Goal: Task Accomplishment & Management: Manage account settings

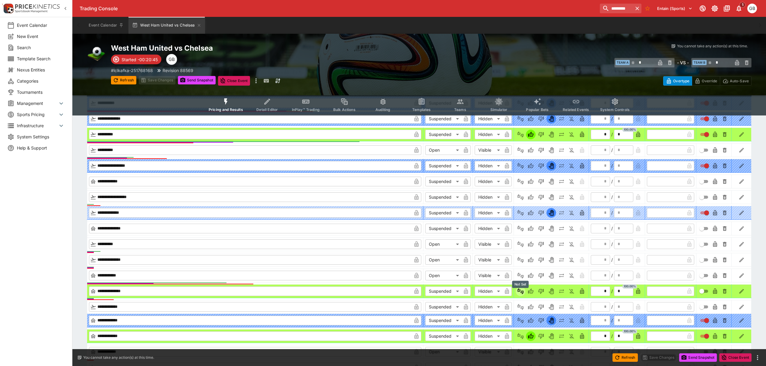
type input "*"
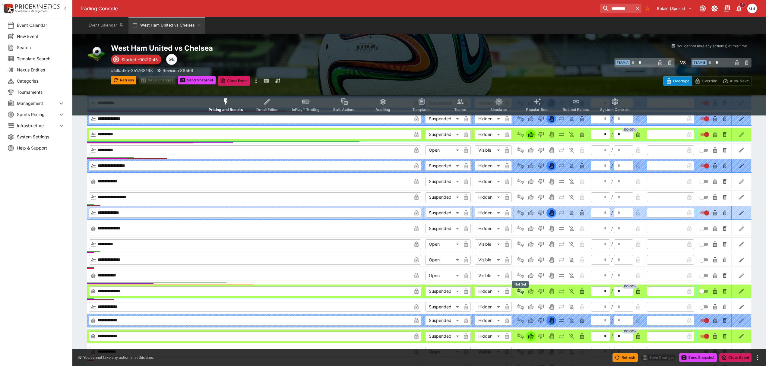
type input "*"
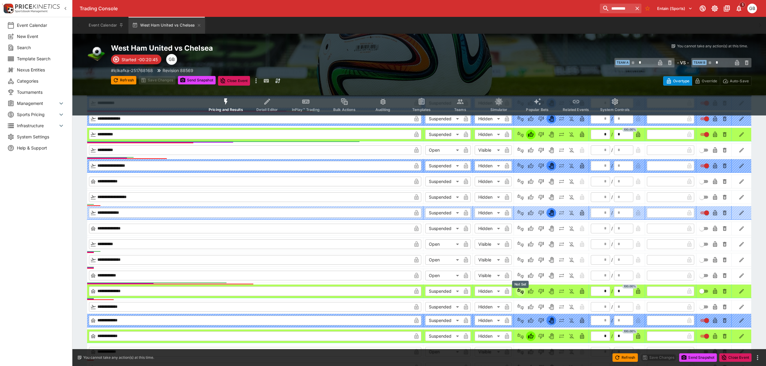
type input "*"
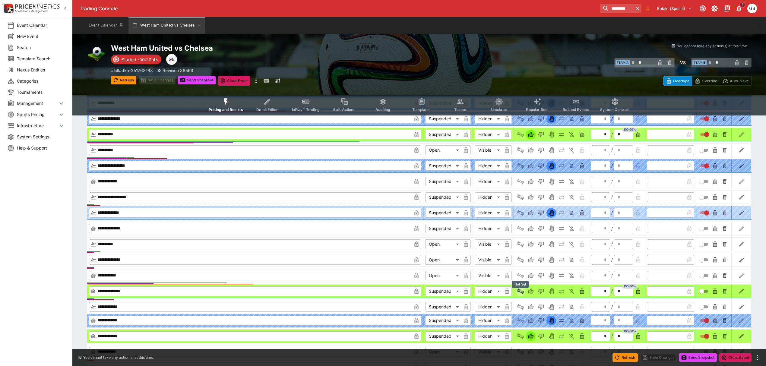
type input "*"
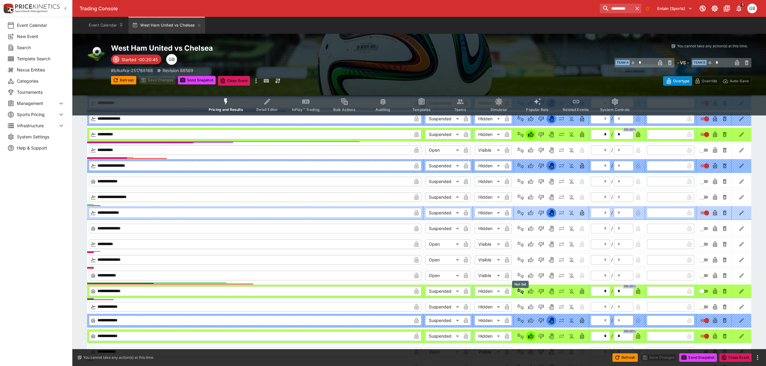
type input "*"
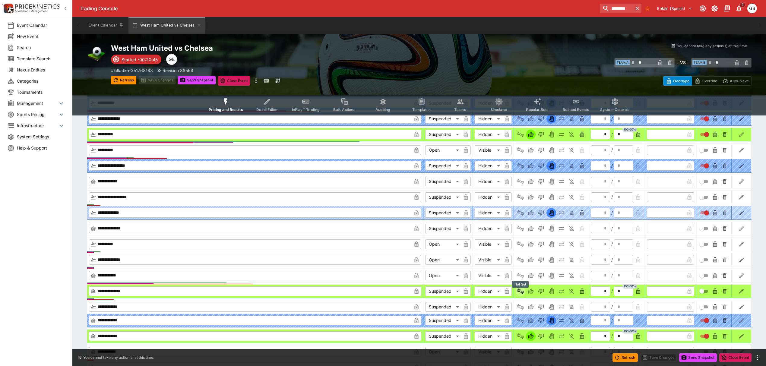
type input "*"
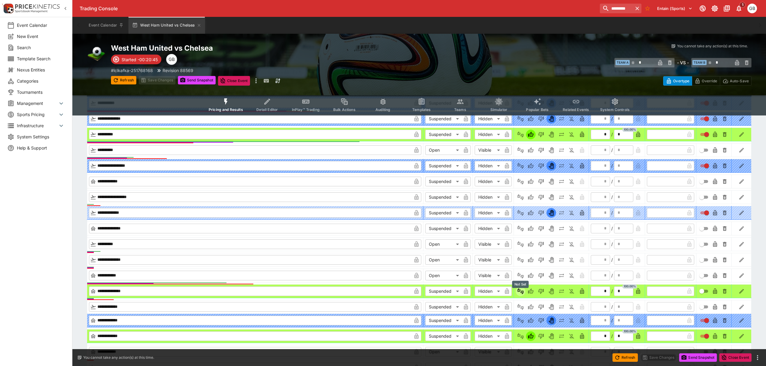
type input "*"
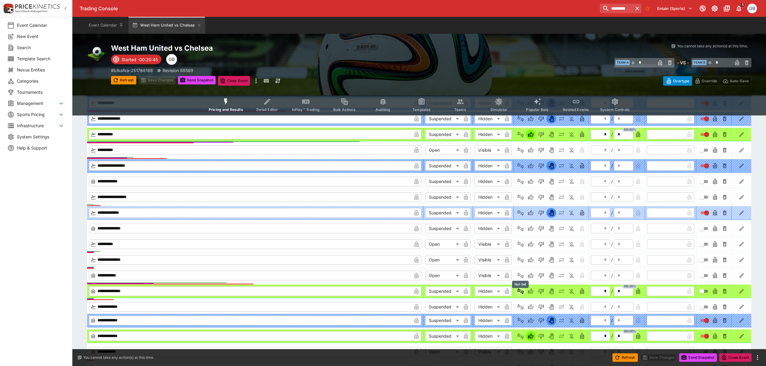
type input "*"
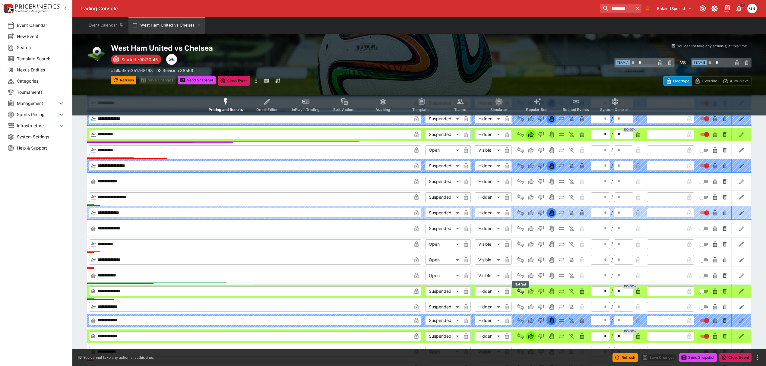
type input "*"
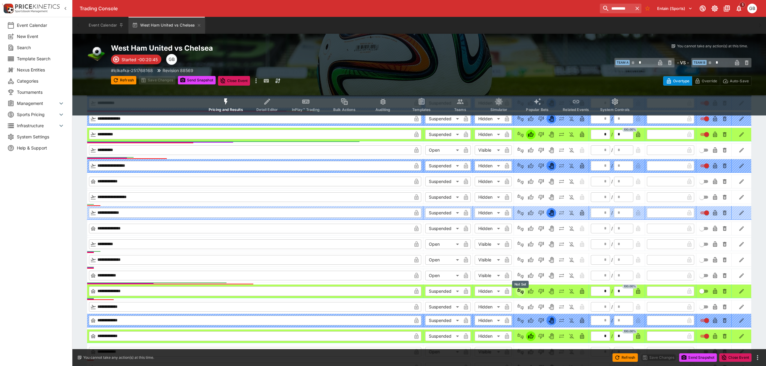
type input "*"
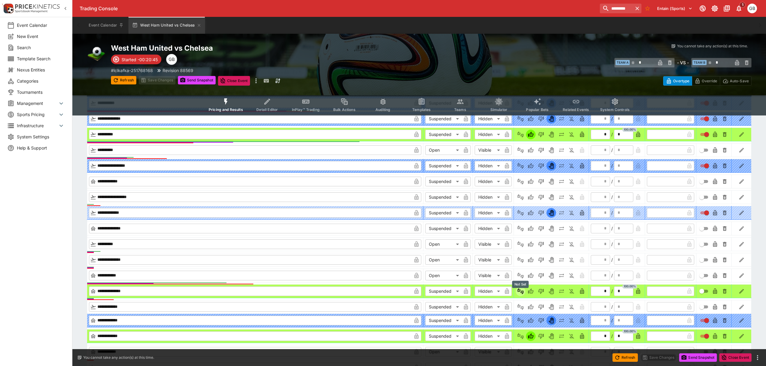
type input "*"
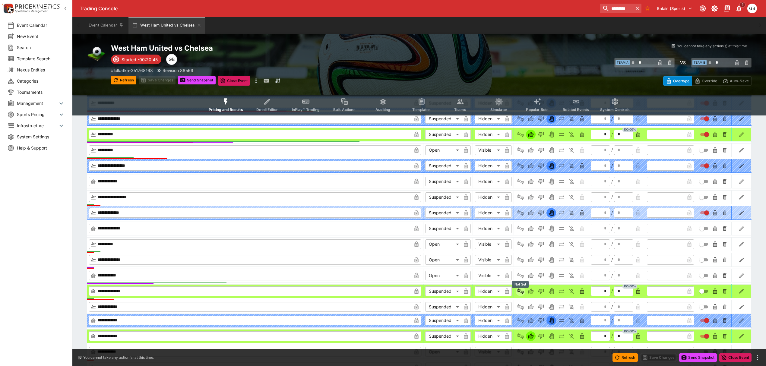
type input "*"
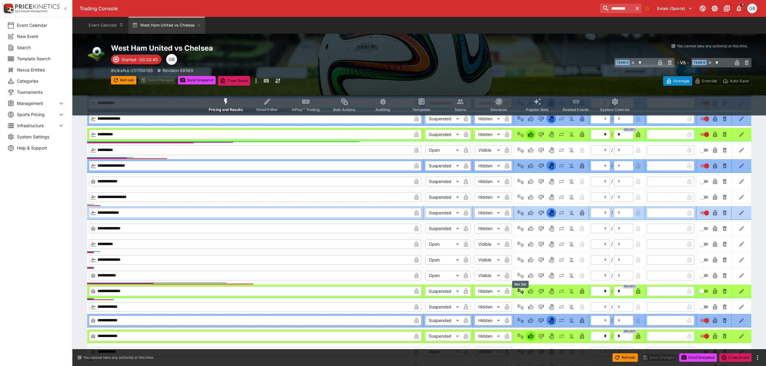
type input "*"
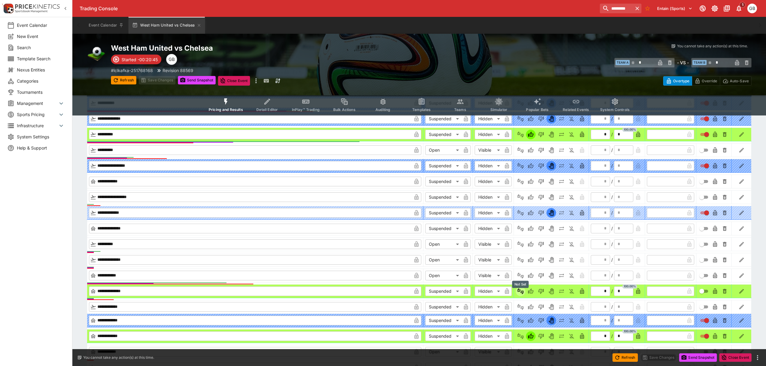
type input "*"
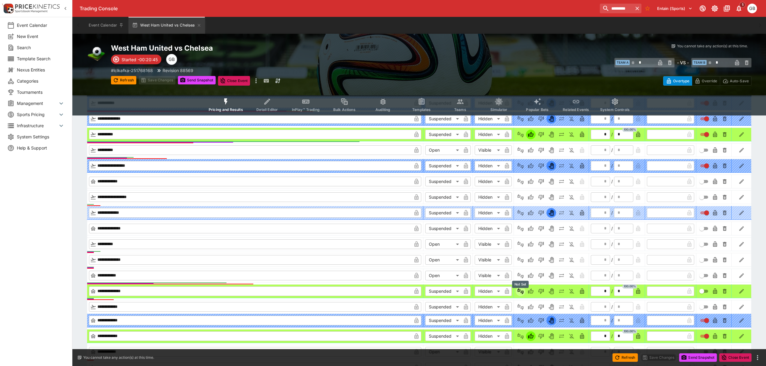
type input "*"
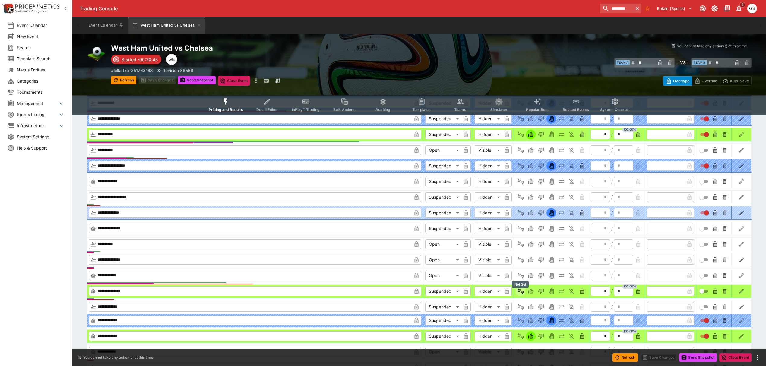
type input "*"
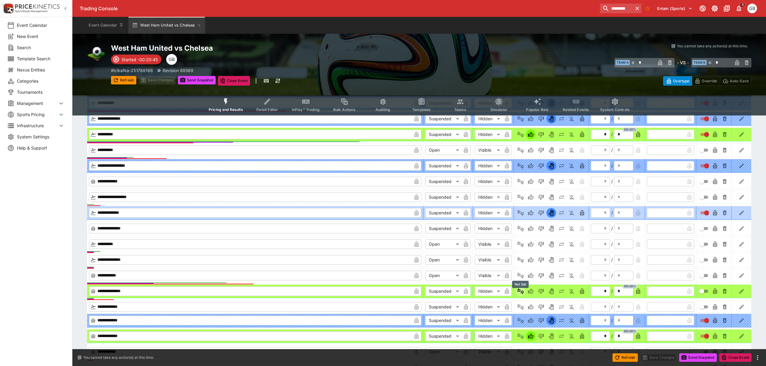
type input "*"
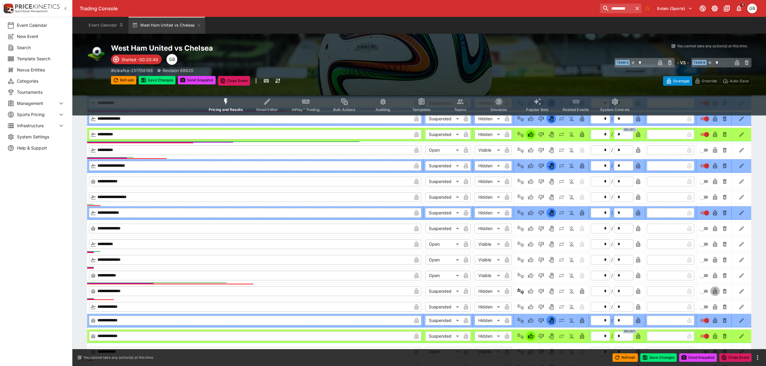
click at [715, 293] on icon "button" at bounding box center [714, 292] width 3 height 2
click at [584, 293] on icon "button" at bounding box center [582, 291] width 6 height 6
click at [168, 79] on button "Save Changes" at bounding box center [157, 80] width 37 height 8
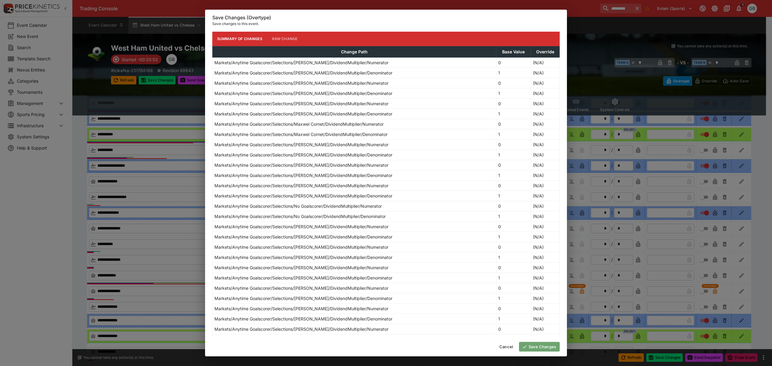
click at [541, 344] on button "Save Changes" at bounding box center [539, 347] width 41 height 10
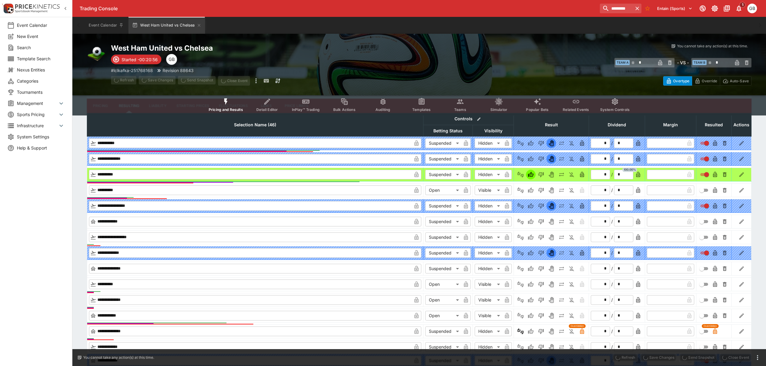
type input "*"
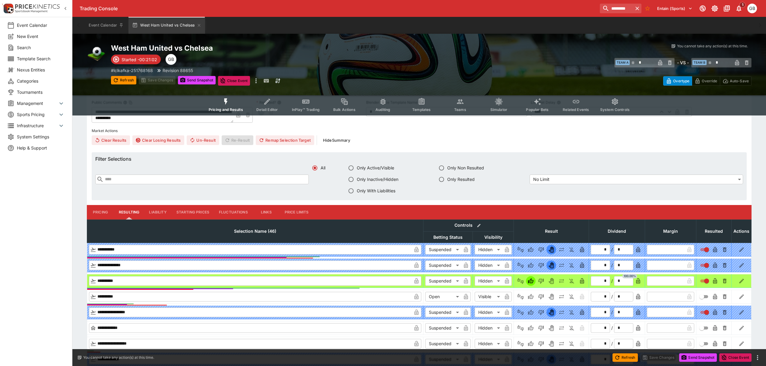
scroll to position [161, 0]
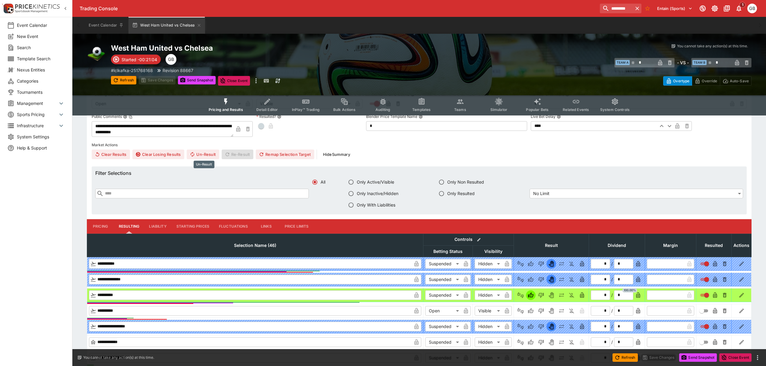
click at [207, 156] on button "Un-Result" at bounding box center [203, 155] width 32 height 10
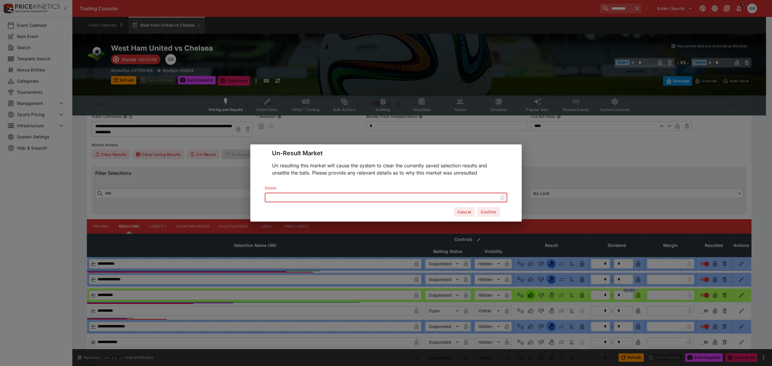
click at [338, 194] on input "text" at bounding box center [381, 198] width 233 height 10
type input "**********"
click at [493, 213] on button "Confirm" at bounding box center [488, 212] width 23 height 10
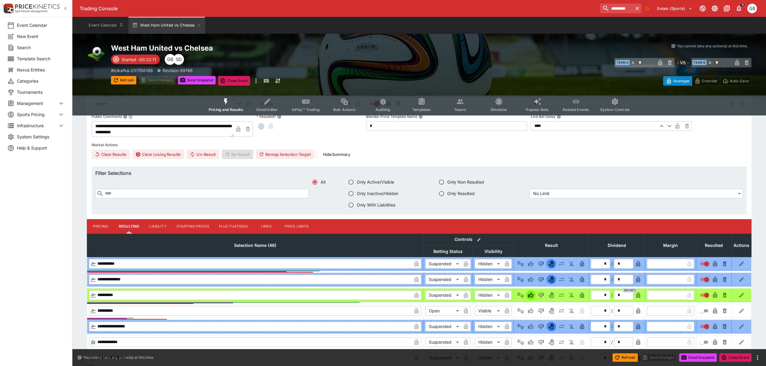
type input "*"
type input "**********"
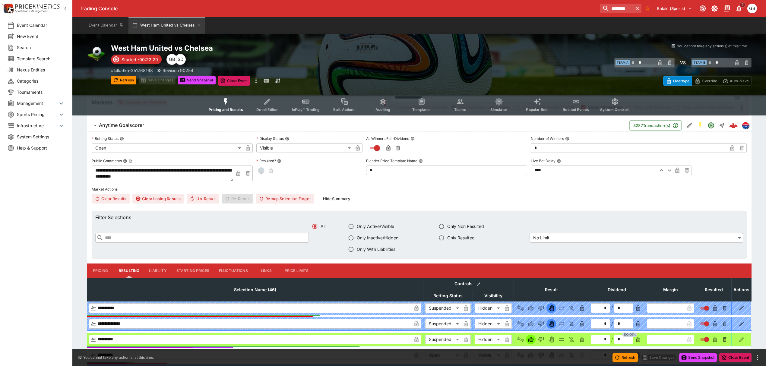
type input "**********"
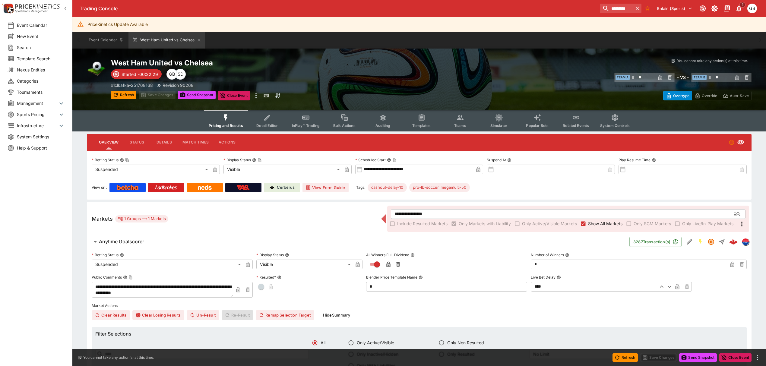
click at [280, 187] on p "Cerberus" at bounding box center [286, 188] width 18 height 6
type input "**********"
type input "*********"
type input "******"
type input "*"
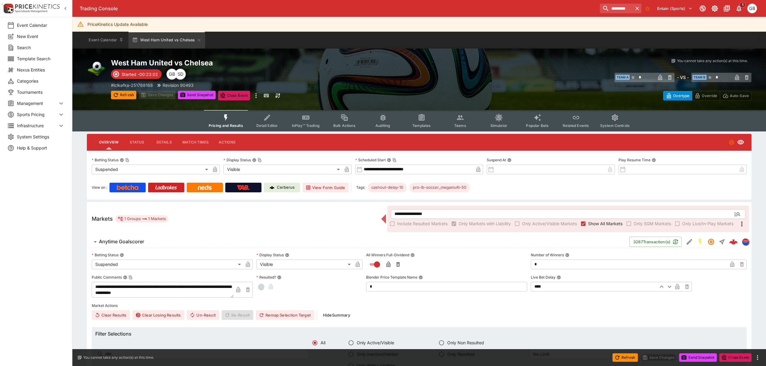
type input "*"
type input "**********"
drag, startPoint x: 636, startPoint y: 10, endPoint x: 637, endPoint y: 1, distance: 8.8
click at [636, 10] on icon "button" at bounding box center [637, 8] width 6 height 6
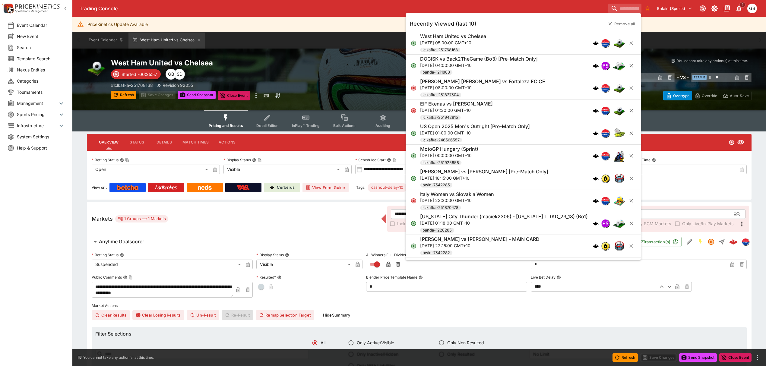
click at [330, 76] on div "West Ham United vs Chelsea Started -00:25:57 SD GB # lclkafka-251768168 Revisio…" at bounding box center [271, 79] width 320 height 42
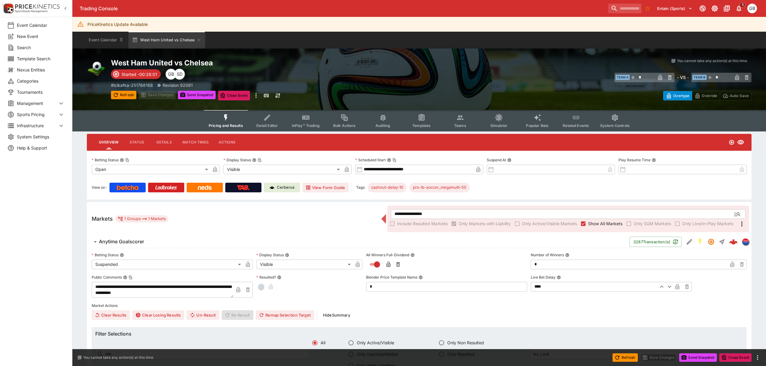
type input "**********"
click at [356, 85] on div "# lclkafka-251768168 Revision 94562" at bounding box center [271, 85] width 320 height 6
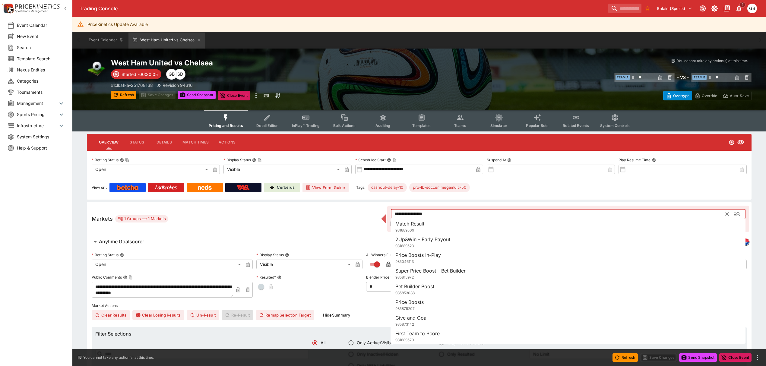
drag, startPoint x: 420, startPoint y: 213, endPoint x: 354, endPoint y: 211, distance: 66.0
click at [355, 211] on div "**********" at bounding box center [419, 219] width 665 height 34
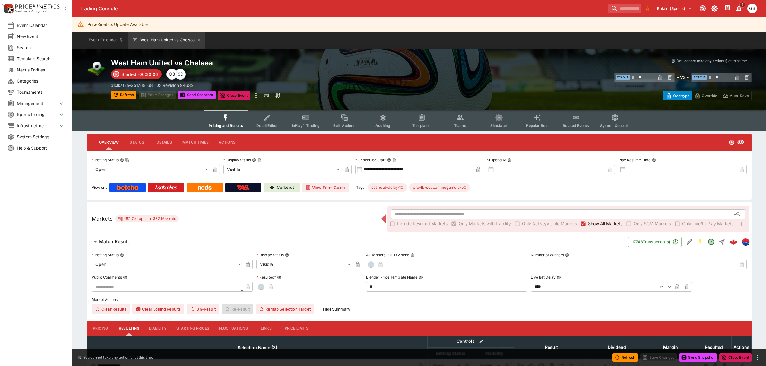
click at [354, 211] on div "Markets 182 Groups 357 Markets ​ Include Resulted Markets Only Markets with Lia…" at bounding box center [419, 219] width 665 height 34
type input "*"
type input "**********"
click at [198, 39] on icon "button" at bounding box center [199, 40] width 5 height 5
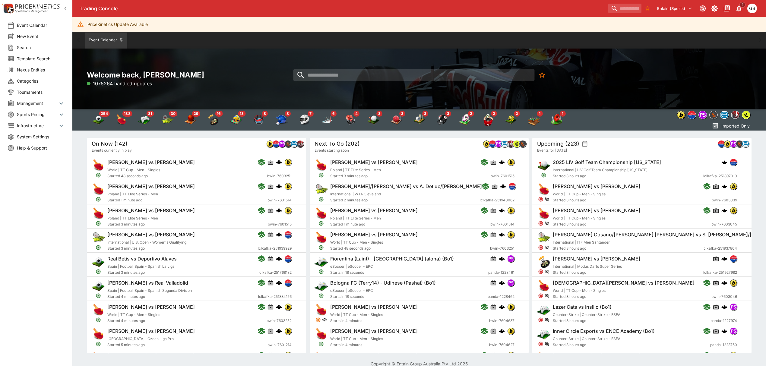
click at [591, 63] on div "Welcome back, Gareth Brown 1075264 handled updates" at bounding box center [419, 79] width 694 height 60
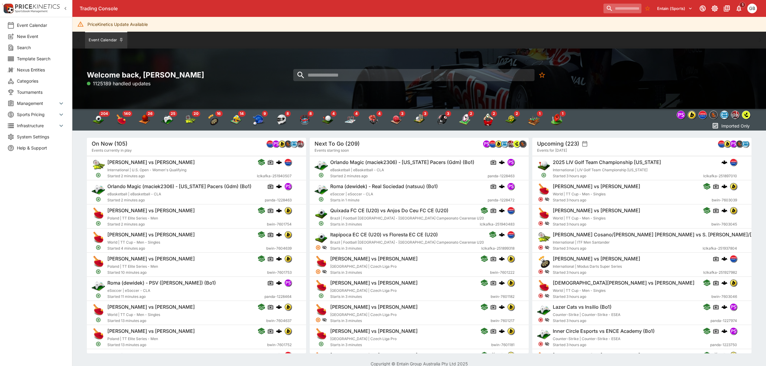
click at [607, 11] on input "search" at bounding box center [622, 9] width 38 height 10
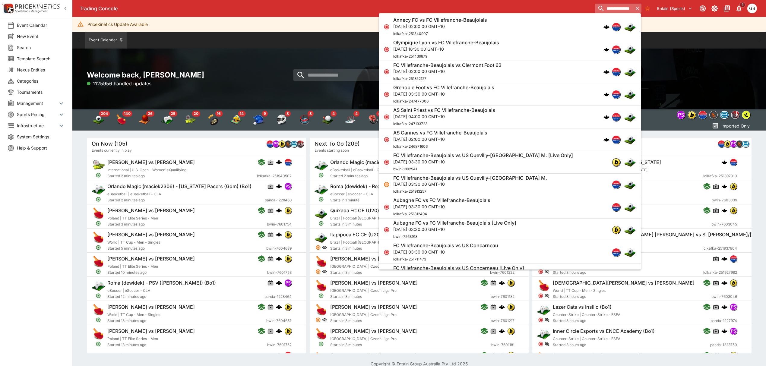
click at [625, 8] on input "**********" at bounding box center [614, 9] width 38 height 10
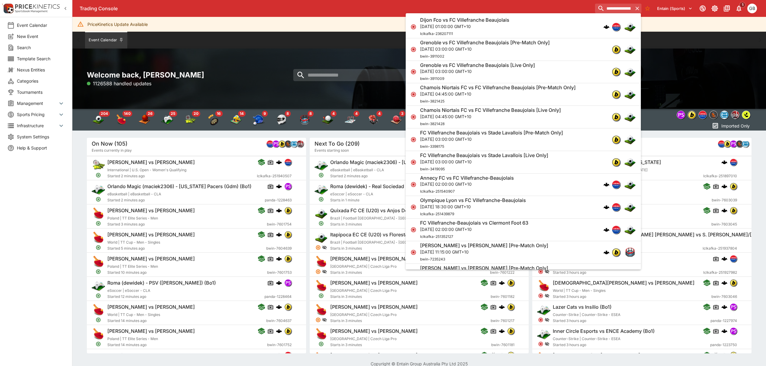
type input "**********"
click at [689, 63] on div "Welcome back, Gareth Brown 1128467 handled updates" at bounding box center [419, 79] width 694 height 60
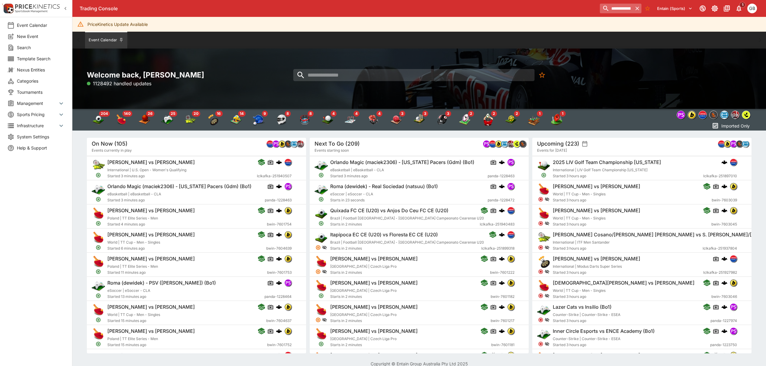
click at [636, 9] on icon "button" at bounding box center [637, 9] width 4 height 4
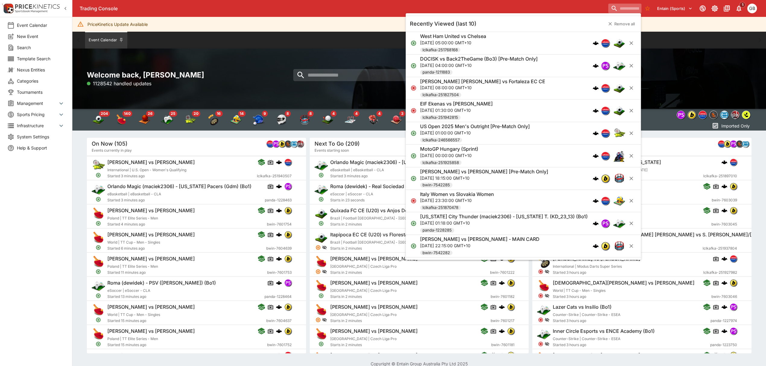
click at [715, 53] on div "Welcome back, Gareth Brown 1128542 handled updates" at bounding box center [419, 79] width 694 height 60
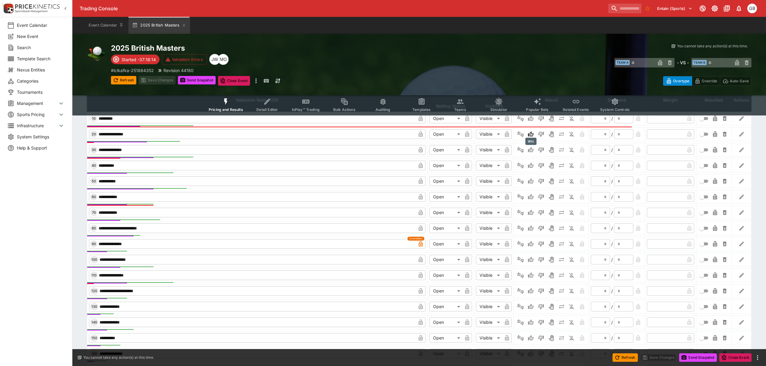
type input "*"
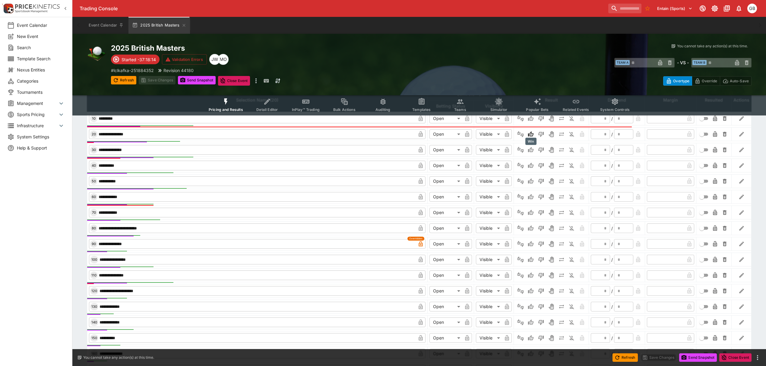
type input "*"
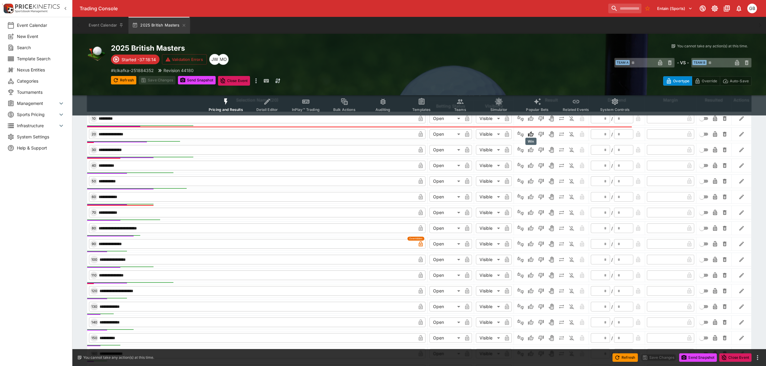
type input "*"
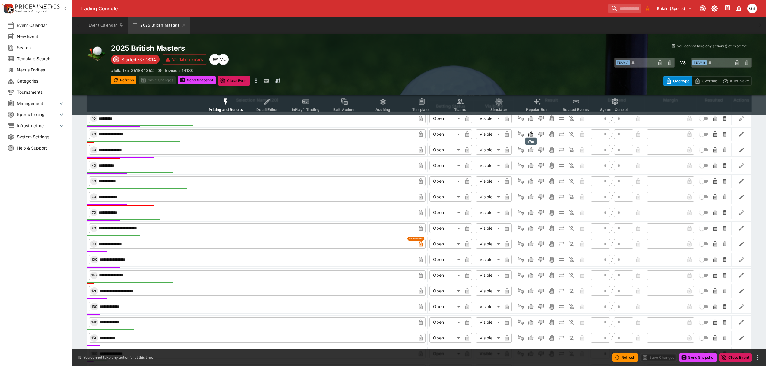
type input "*"
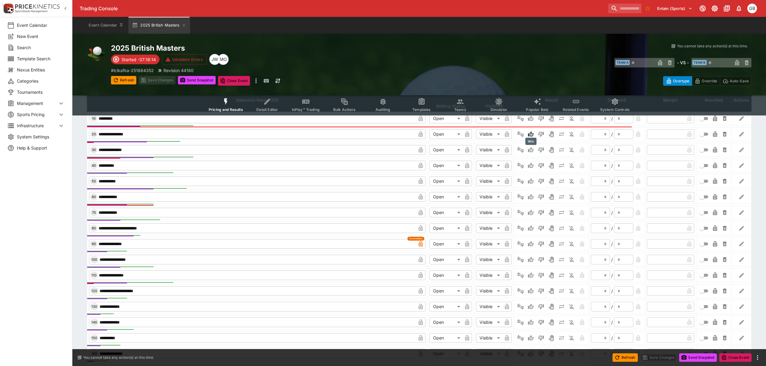
type input "*"
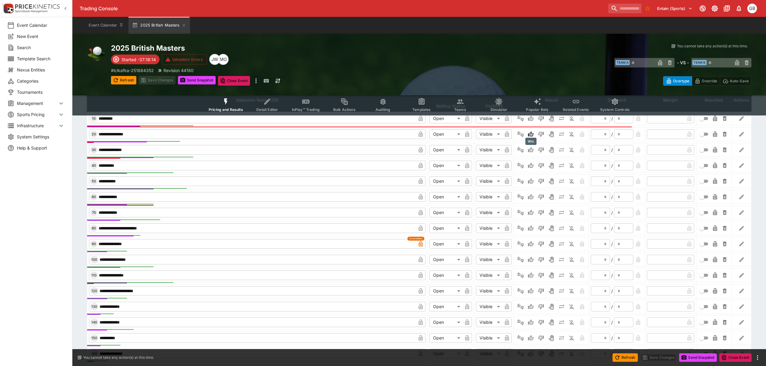
type input "*"
